Goal: Information Seeking & Learning: Check status

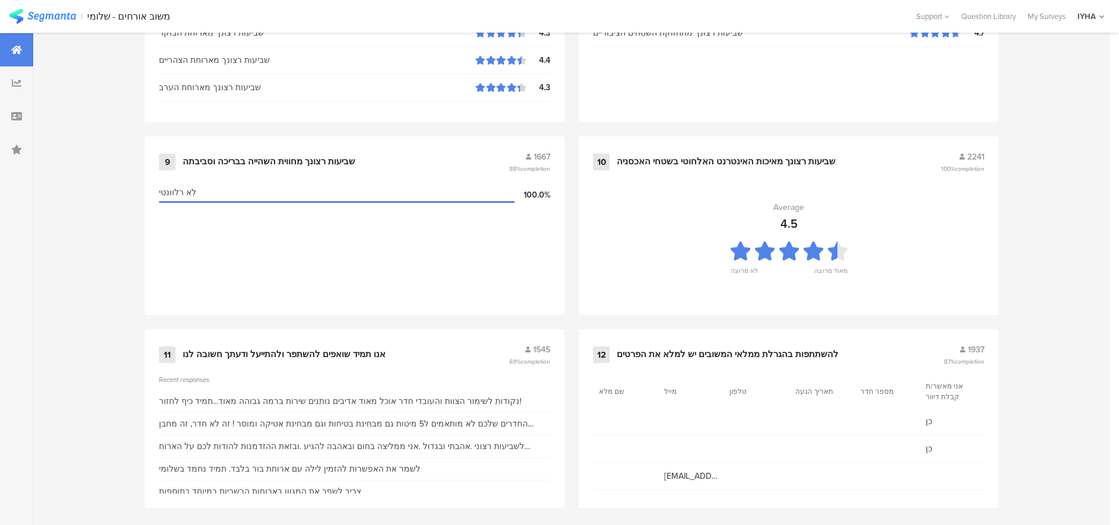
scroll to position [1211, 0]
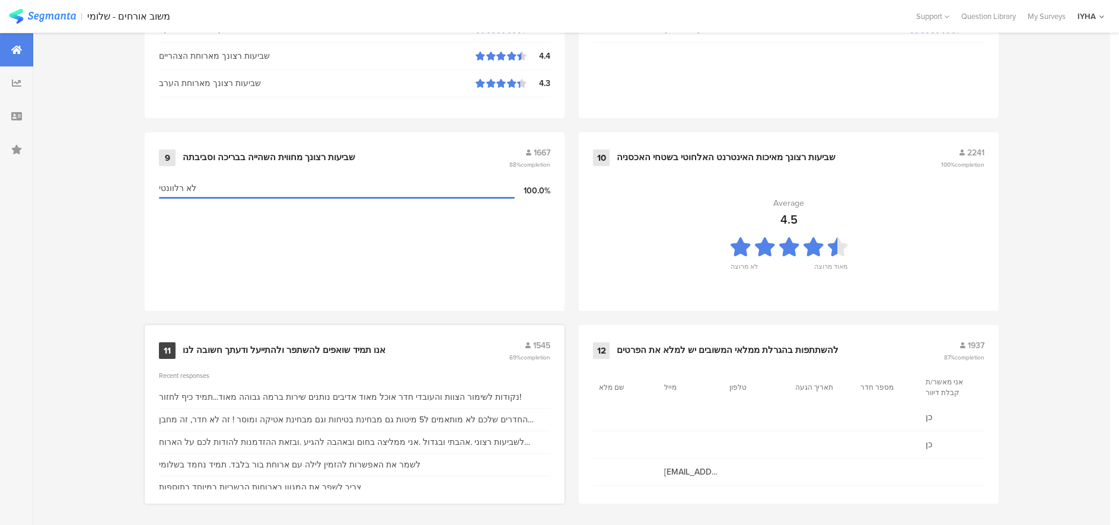
click at [313, 350] on div "אנו תמיד שואפים להשתפר ולהתייעל ודעתך חשובה לנו" at bounding box center [284, 351] width 203 height 12
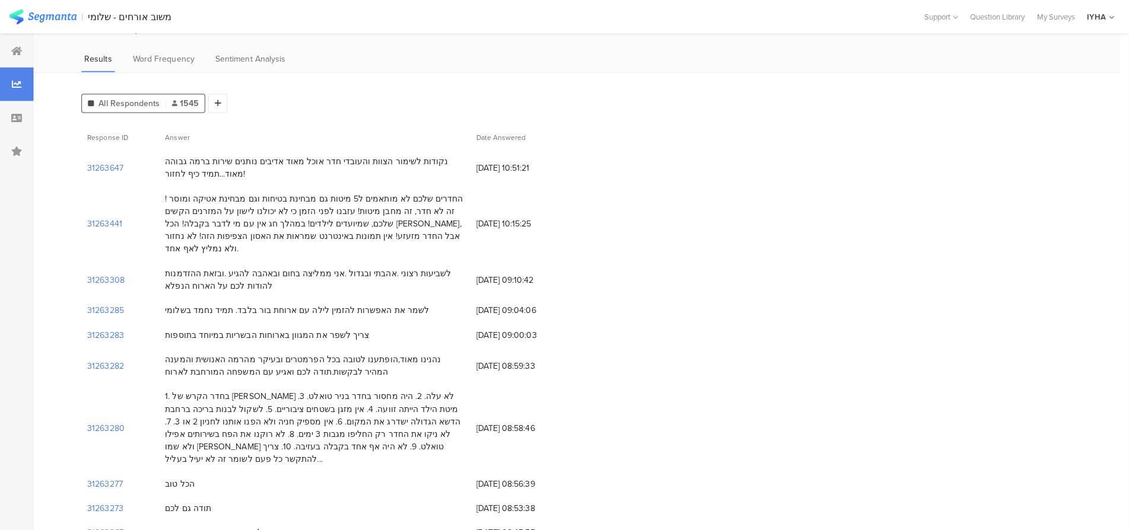
scroll to position [59, 0]
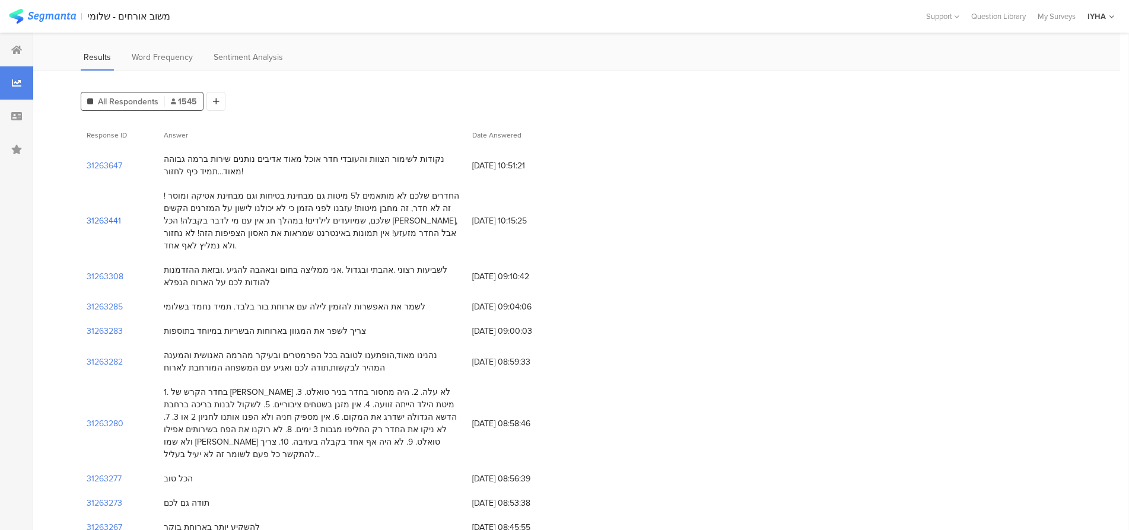
click at [107, 215] on section "31263441" at bounding box center [104, 221] width 34 height 12
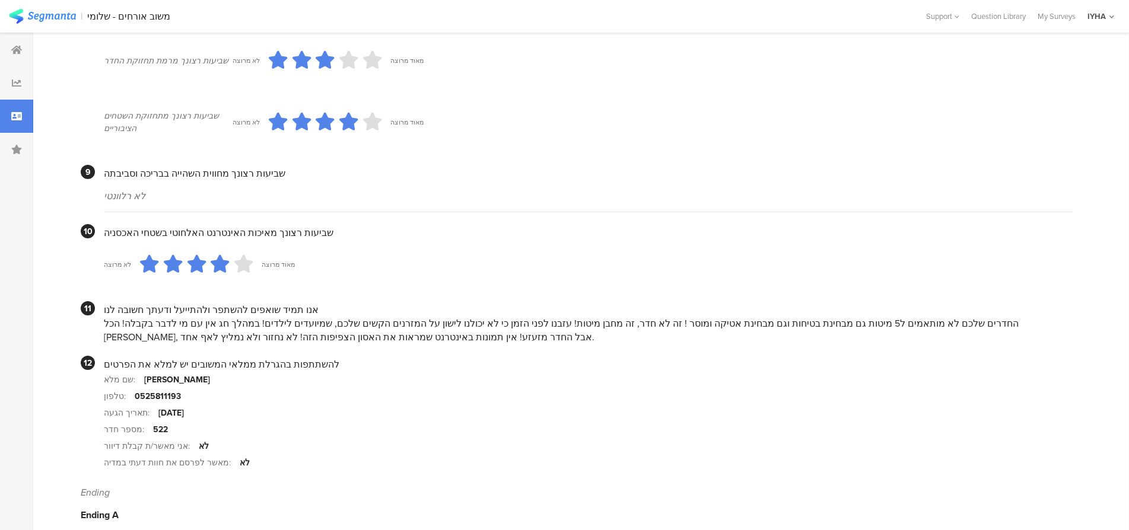
scroll to position [993, 0]
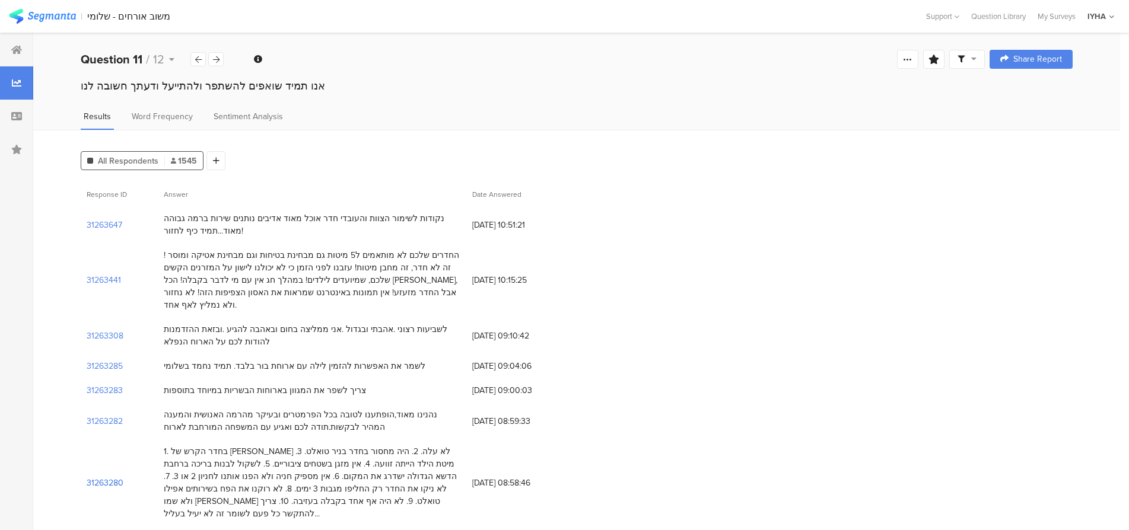
click at [104, 477] on section "31263280" at bounding box center [105, 483] width 37 height 12
